Goal: Task Accomplishment & Management: Manage account settings

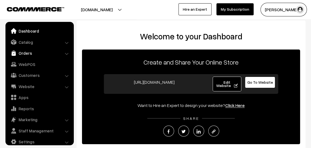
click at [46, 55] on link "Orders" at bounding box center [39, 53] width 65 height 10
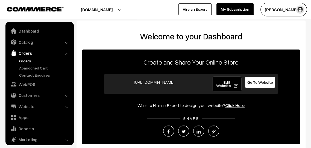
click at [37, 58] on link "Orders" at bounding box center [45, 61] width 54 height 6
